Goal: Information Seeking & Learning: Understand process/instructions

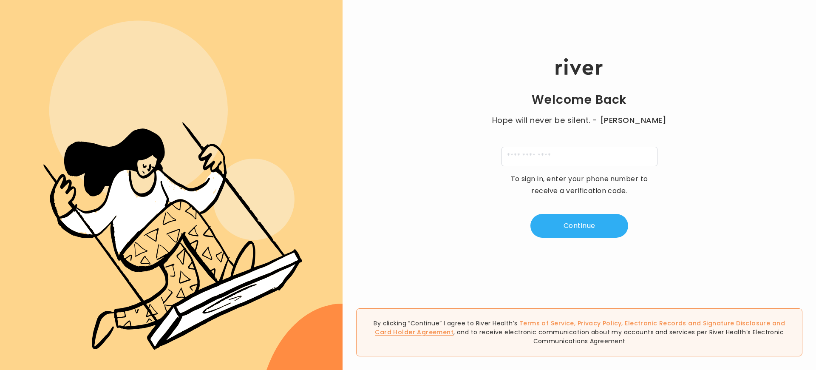
click at [453, 332] on link "Card Holder Agreement" at bounding box center [414, 332] width 79 height 8
